Goal: Find specific page/section: Find specific page/section

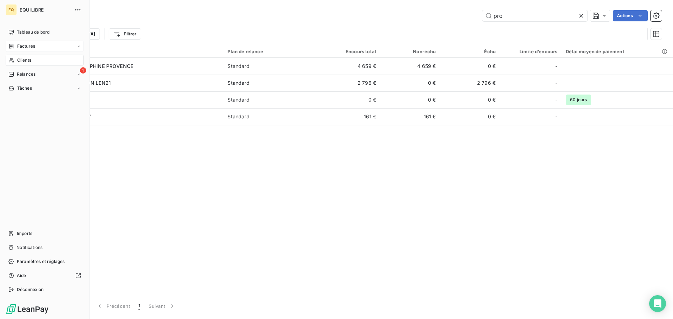
click at [32, 44] on span "Factures" at bounding box center [26, 46] width 18 height 6
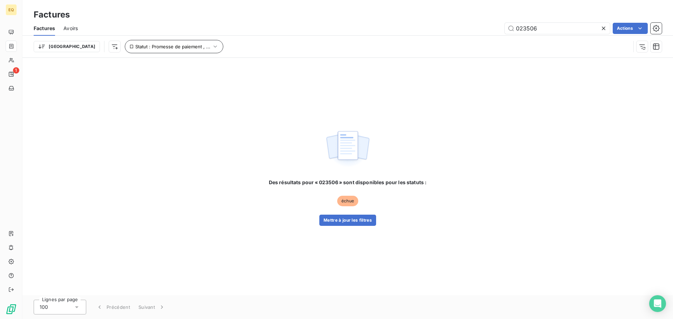
type input "023506"
click at [212, 46] on icon "button" at bounding box center [215, 46] width 7 height 7
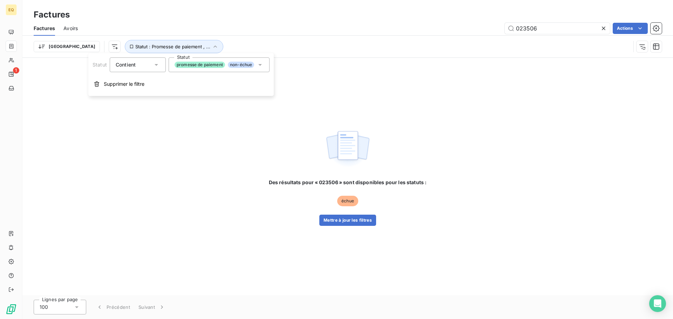
click at [260, 65] on icon at bounding box center [260, 65] width 4 height 2
click at [126, 148] on div "Des résultats pour « 023506 » sont disponibles pour les statuts : échue Mettre …" at bounding box center [347, 177] width 650 height 238
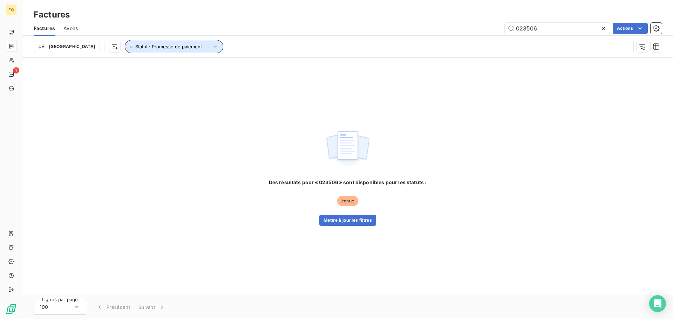
click at [212, 45] on icon "button" at bounding box center [215, 46] width 7 height 7
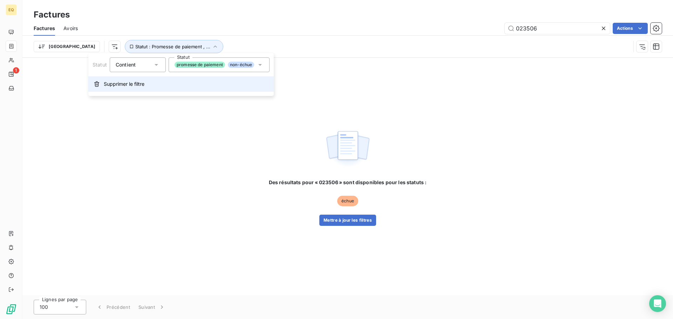
click at [131, 84] on span "Supprimer le filtre" at bounding box center [124, 84] width 41 height 7
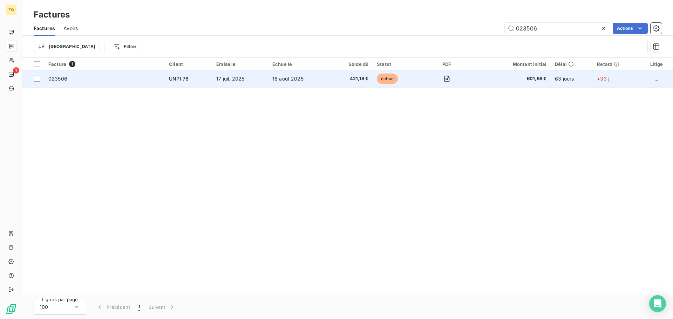
click at [150, 80] on span "023506" at bounding box center [104, 78] width 112 height 7
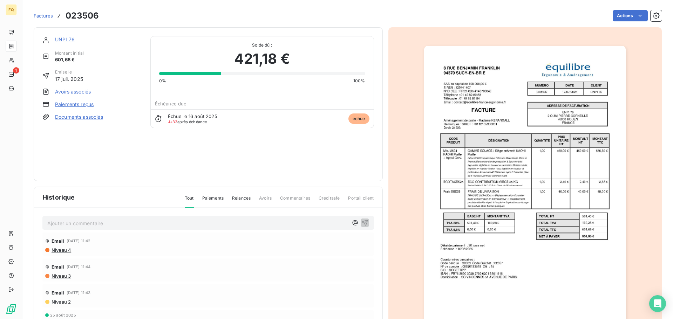
click at [74, 117] on link "Documents associés" at bounding box center [79, 117] width 48 height 7
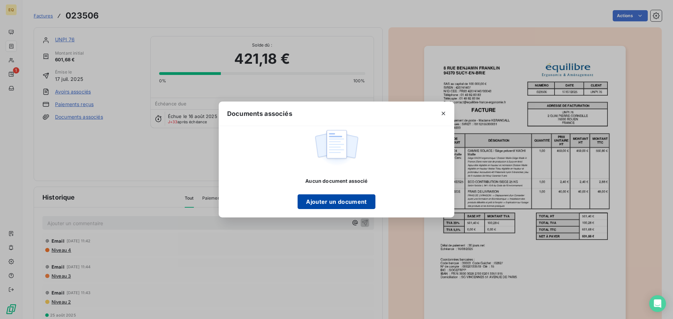
click at [327, 201] on button "Ajouter un document" at bounding box center [336, 202] width 77 height 15
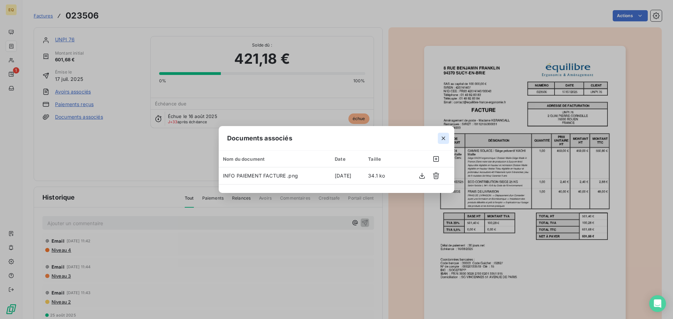
click at [442, 137] on icon "button" at bounding box center [444, 139] width 4 height 4
